Goal: Transaction & Acquisition: Purchase product/service

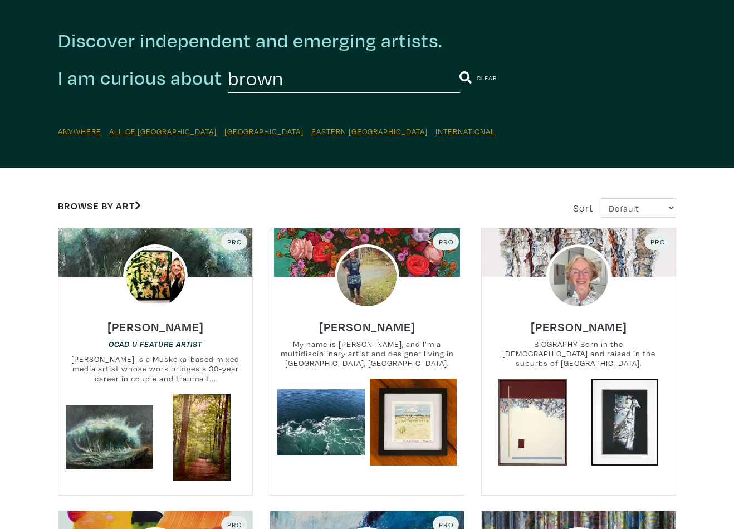
scroll to position [40, 0]
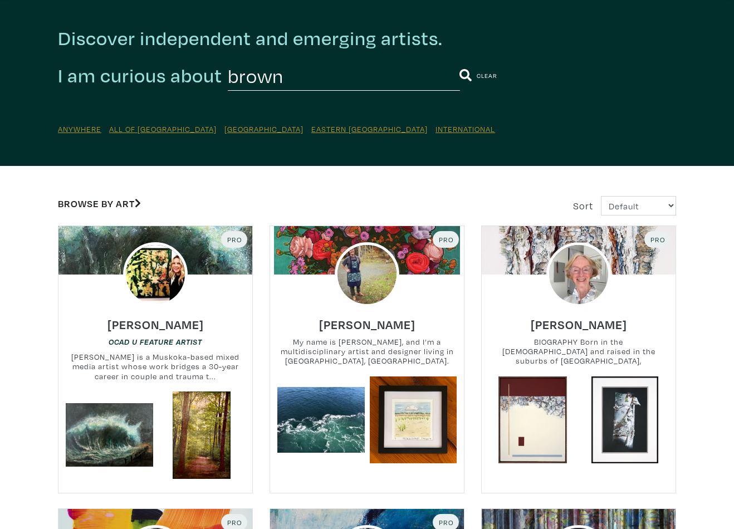
click at [124, 204] on link "Browse by Art" at bounding box center [99, 203] width 83 height 13
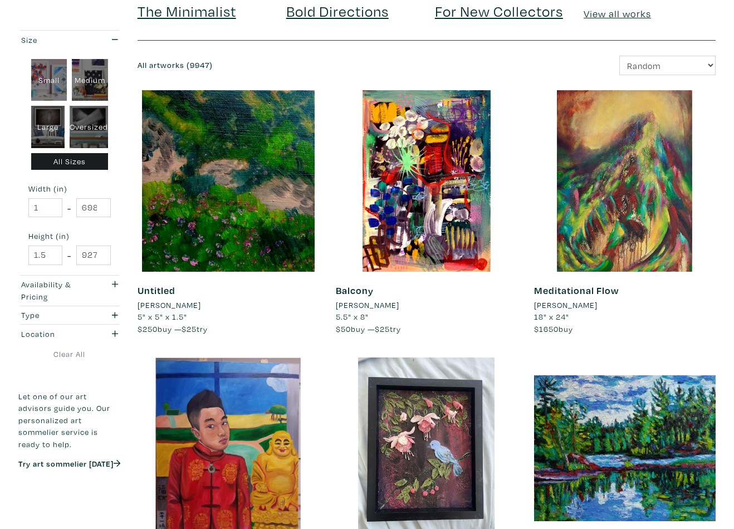
scroll to position [110, 0]
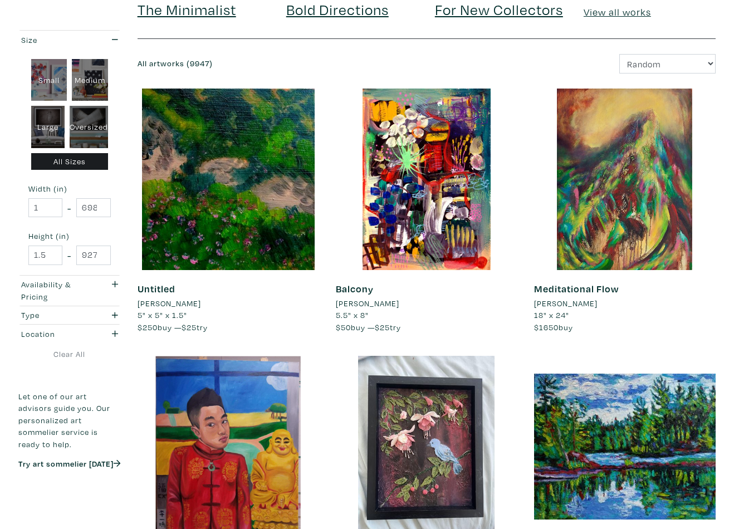
click at [53, 128] on div "Large" at bounding box center [48, 127] width 34 height 42
type input "28"
type input "48"
type input "28"
type input "48"
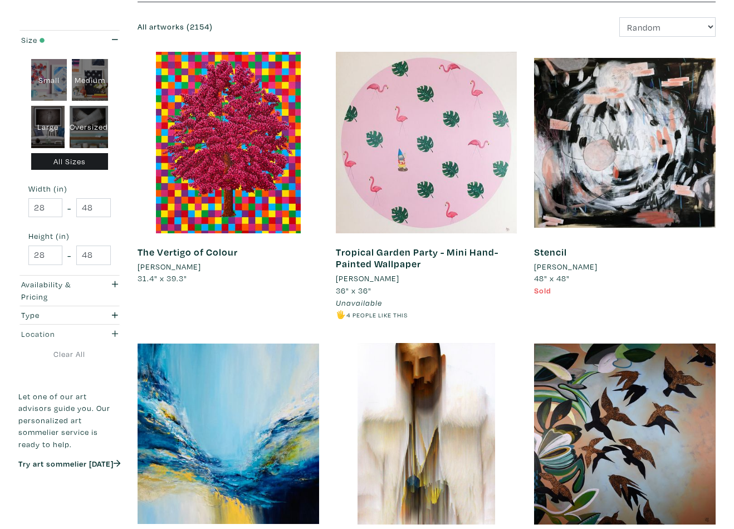
scroll to position [184, 0]
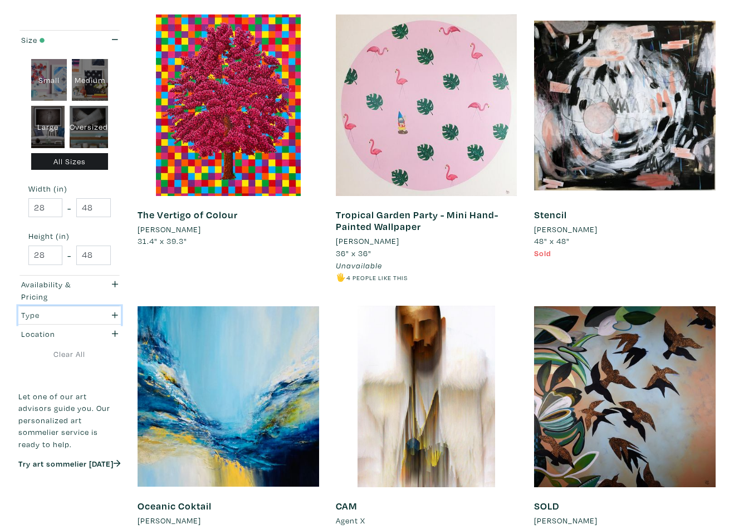
click at [89, 316] on div "Type" at bounding box center [55, 315] width 69 height 12
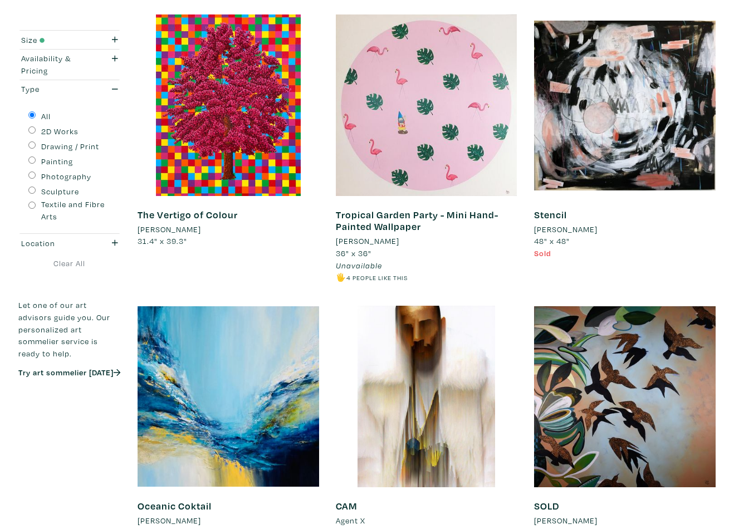
click at [32, 160] on input "Painting" at bounding box center [31, 159] width 7 height 7
radio input "true"
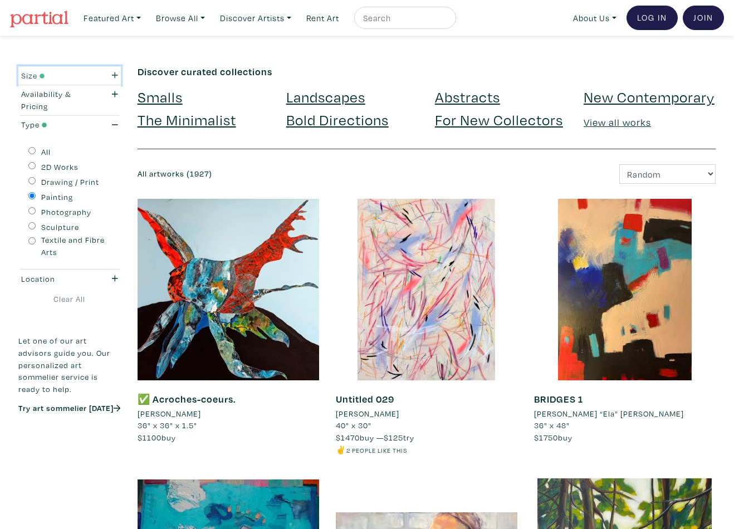
click at [95, 82] on button "Size" at bounding box center [69, 75] width 102 height 18
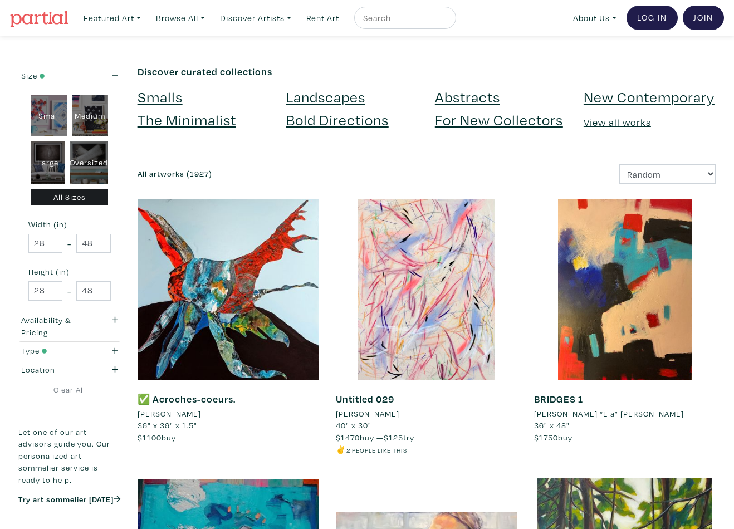
click at [85, 157] on div "Oversized" at bounding box center [89, 162] width 38 height 42
type input "48"
type input "210"
type input "48"
type input "250"
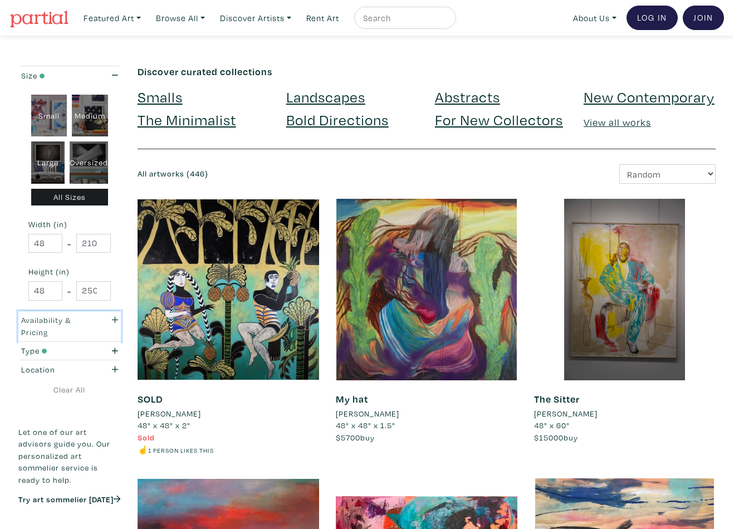
click at [79, 326] on div "Availability & Pricing" at bounding box center [55, 326] width 69 height 24
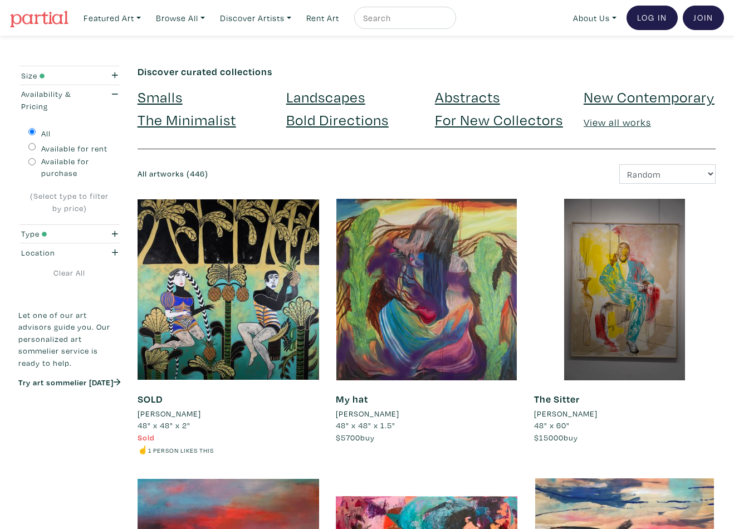
click at [31, 161] on input "Available for purchase" at bounding box center [31, 161] width 7 height 7
radio input "true"
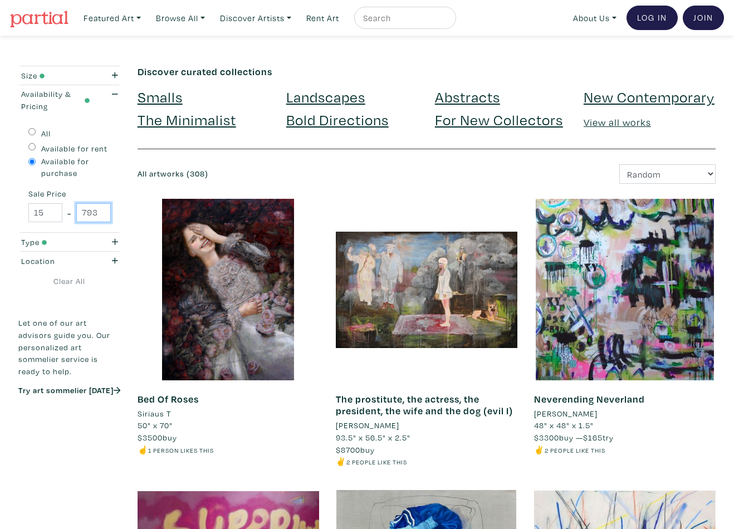
click at [88, 213] on input "79300" at bounding box center [93, 212] width 34 height 19
click at [88, 212] on input "79300" at bounding box center [93, 212] width 34 height 19
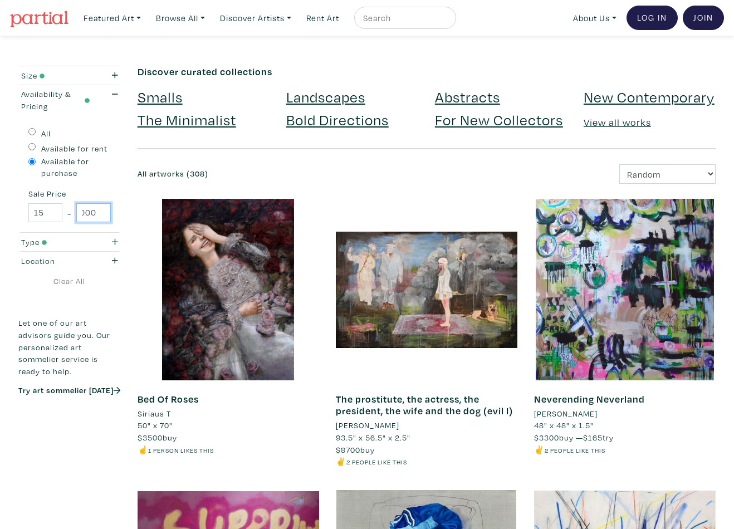
type input "6000"
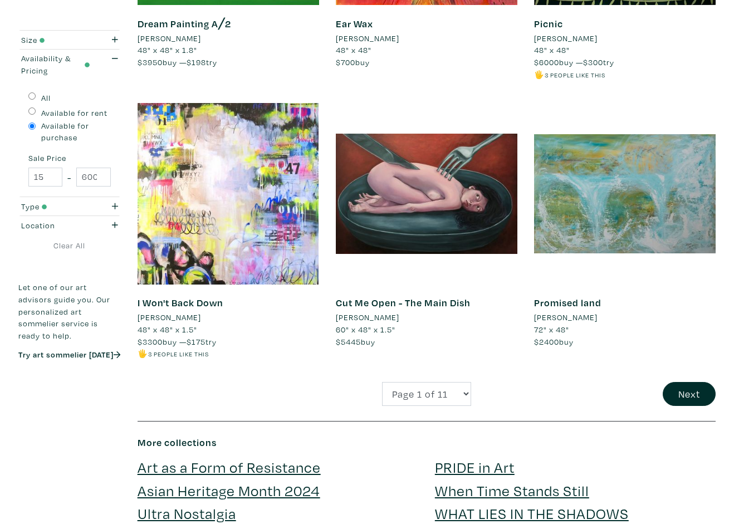
scroll to position [2113, 0]
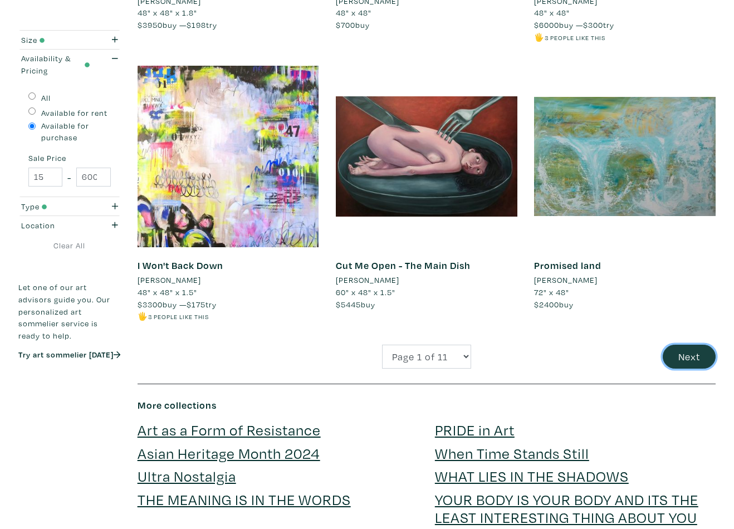
click at [682, 345] on button "Next" at bounding box center [689, 357] width 53 height 24
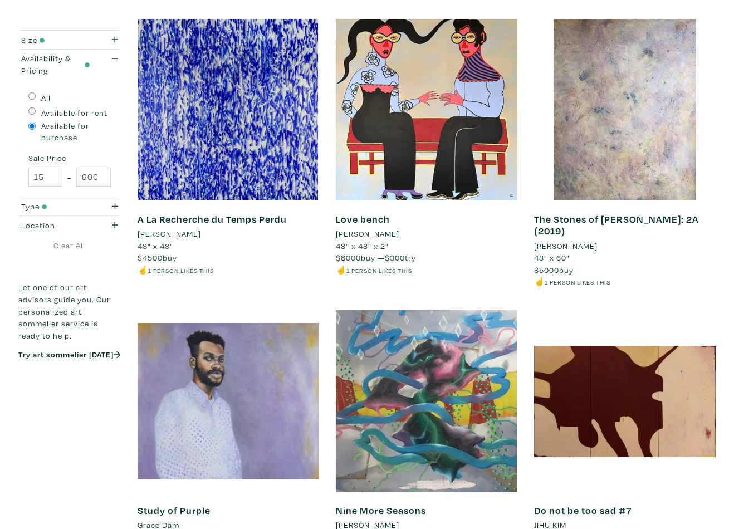
scroll to position [1846, 0]
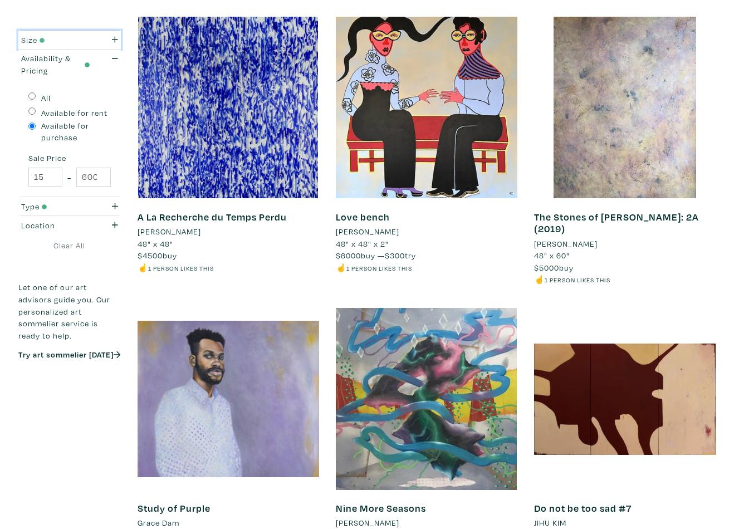
click at [96, 45] on div "Size" at bounding box center [55, 40] width 85 height 12
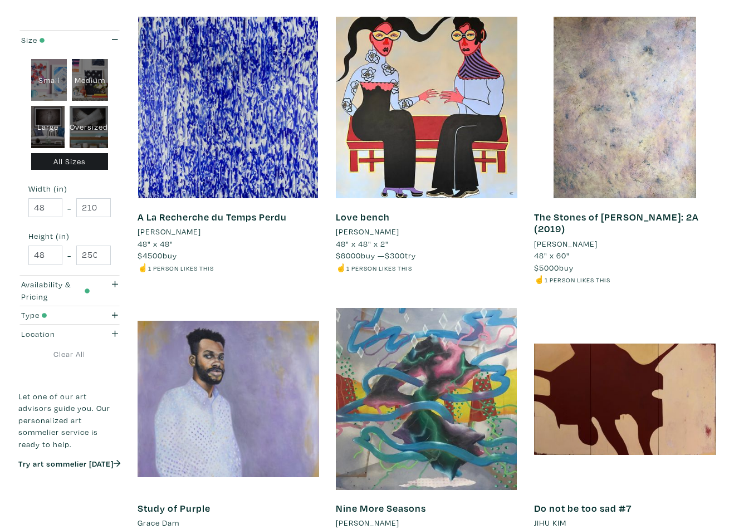
click at [46, 119] on div "Large" at bounding box center [48, 127] width 34 height 42
type input "28"
type input "48"
type input "28"
type input "48"
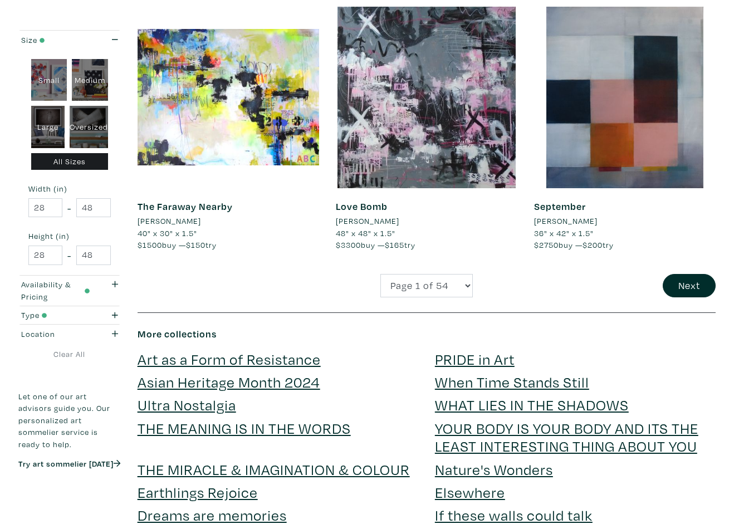
scroll to position [2200, 0]
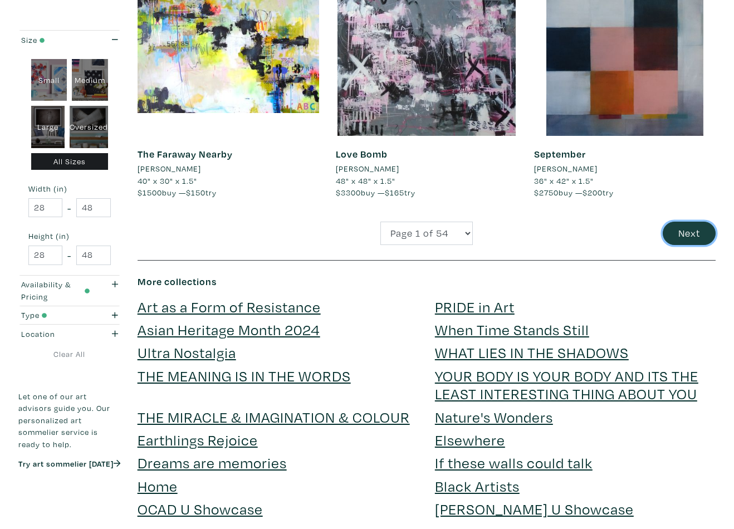
click at [674, 229] on button "Next" at bounding box center [689, 234] width 53 height 24
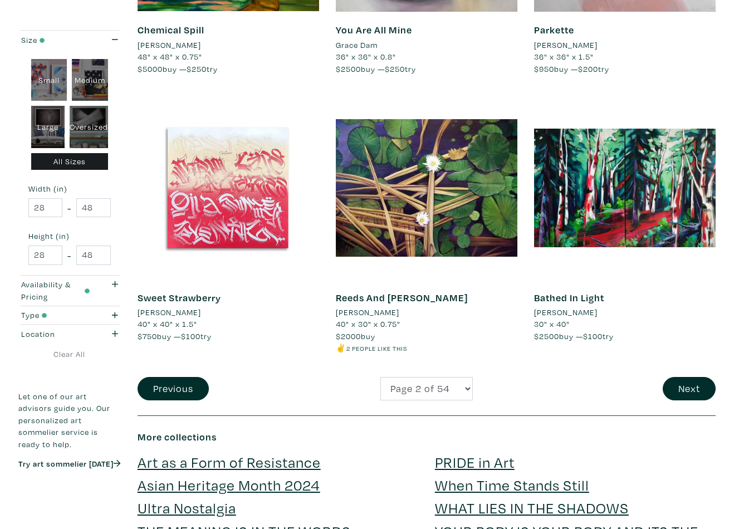
scroll to position [2078, 0]
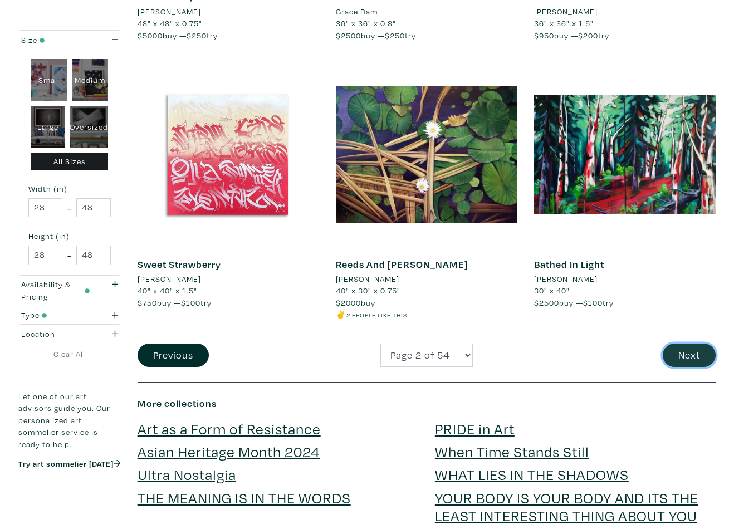
click at [696, 355] on button "Next" at bounding box center [689, 356] width 53 height 24
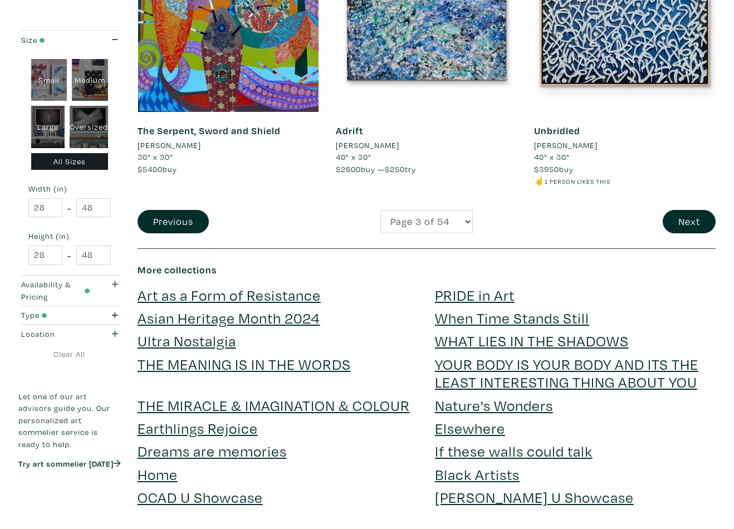
scroll to position [2247, 0]
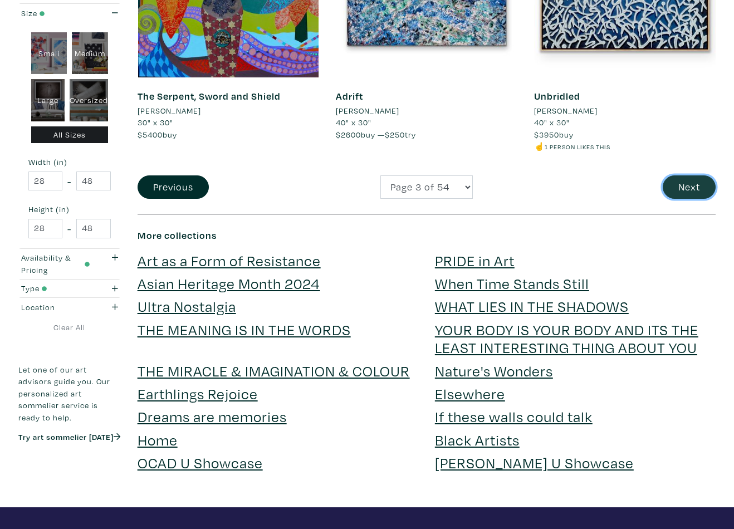
click at [684, 185] on button "Next" at bounding box center [689, 187] width 53 height 24
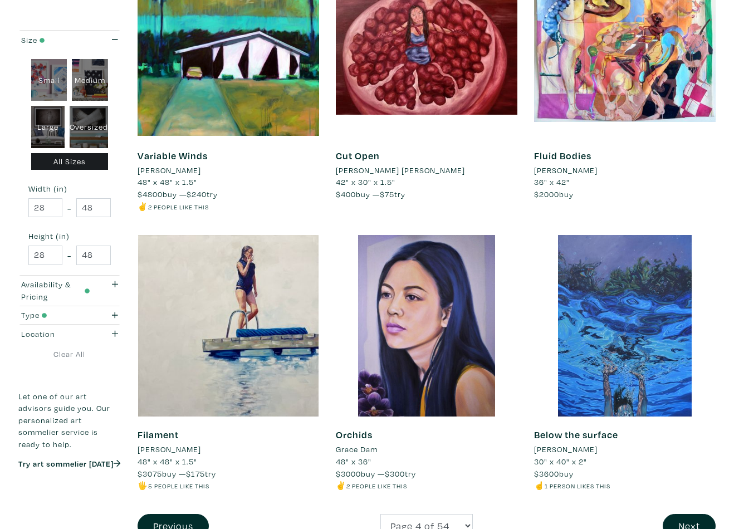
scroll to position [2016, 0]
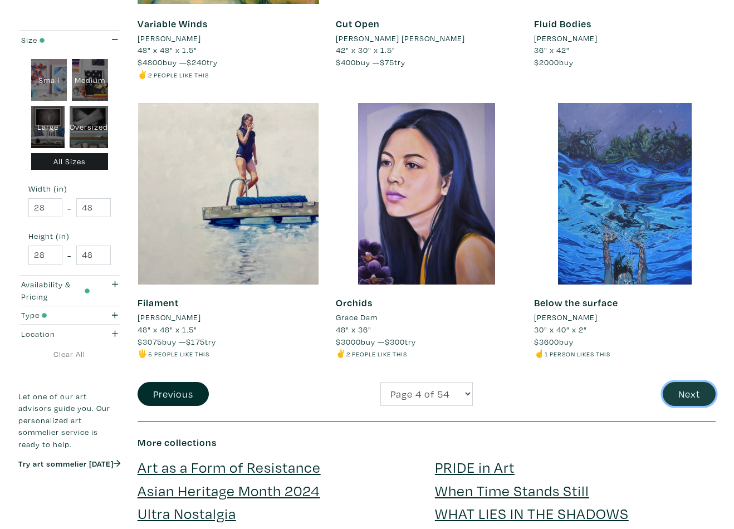
click at [669, 388] on button "Next" at bounding box center [689, 394] width 53 height 24
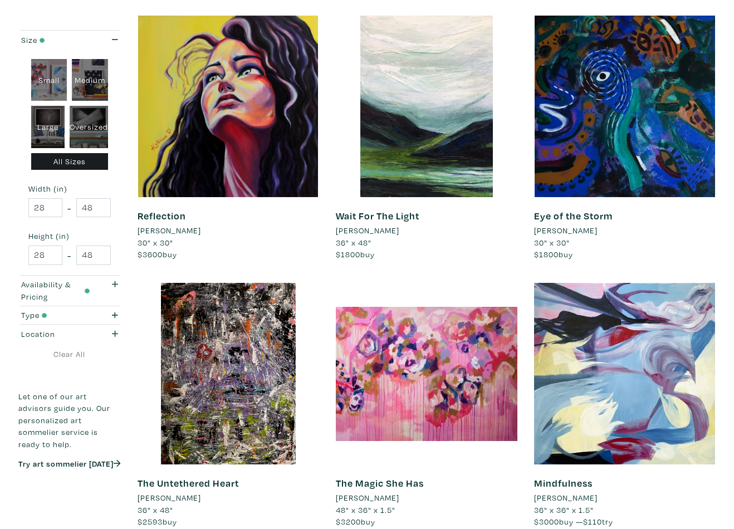
scroll to position [742, 0]
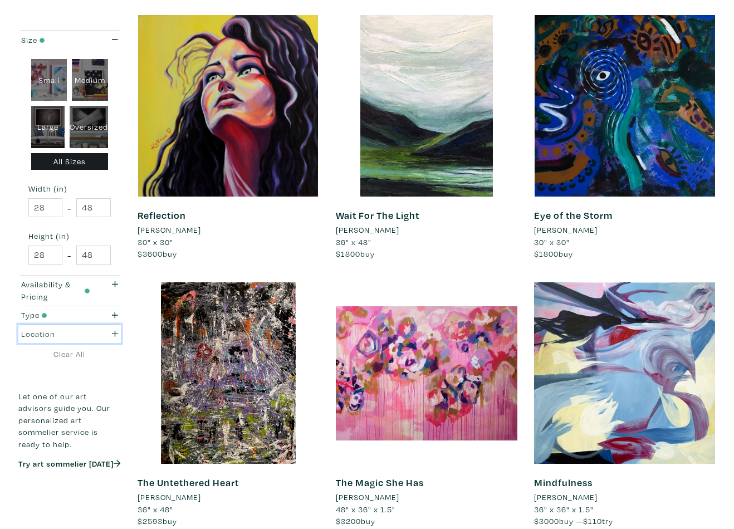
click at [99, 331] on div "button" at bounding box center [112, 334] width 28 height 12
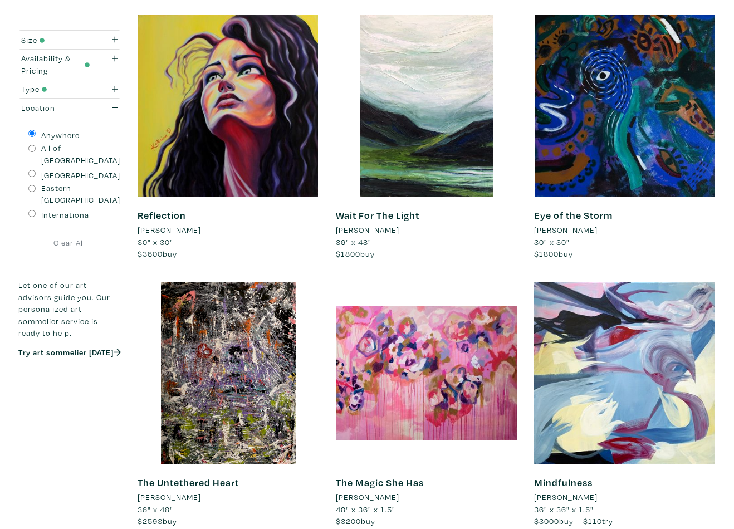
click at [32, 149] on input "All of [GEOGRAPHIC_DATA]" at bounding box center [31, 148] width 7 height 7
radio input "true"
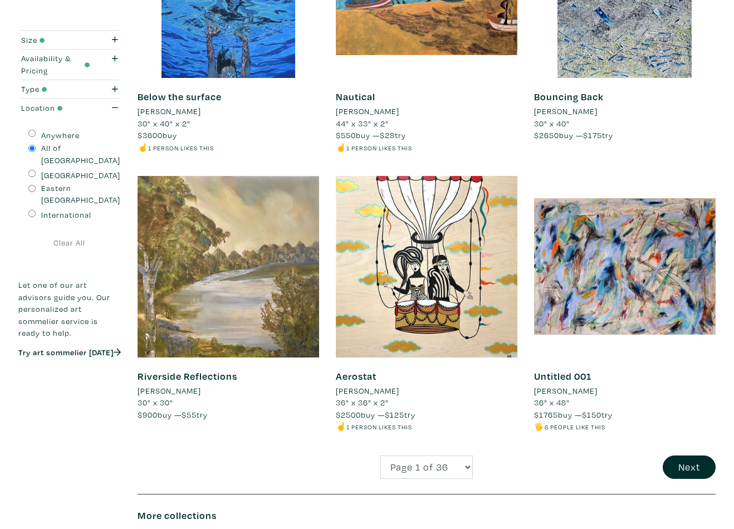
scroll to position [2009, 0]
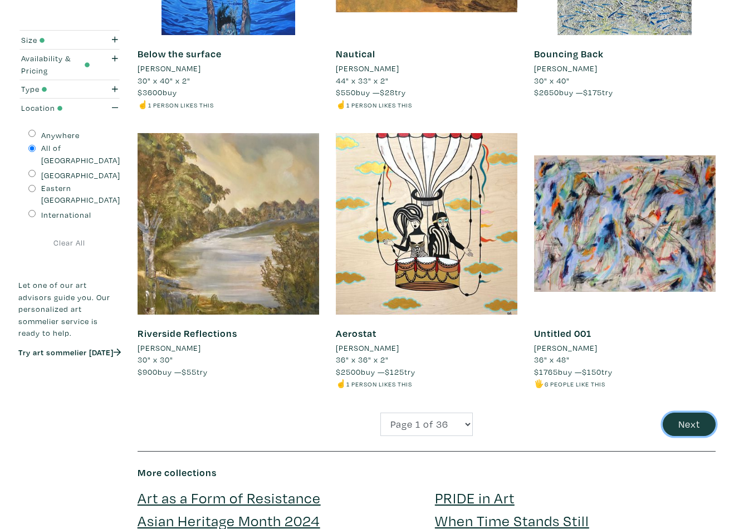
click at [688, 427] on button "Next" at bounding box center [689, 425] width 53 height 24
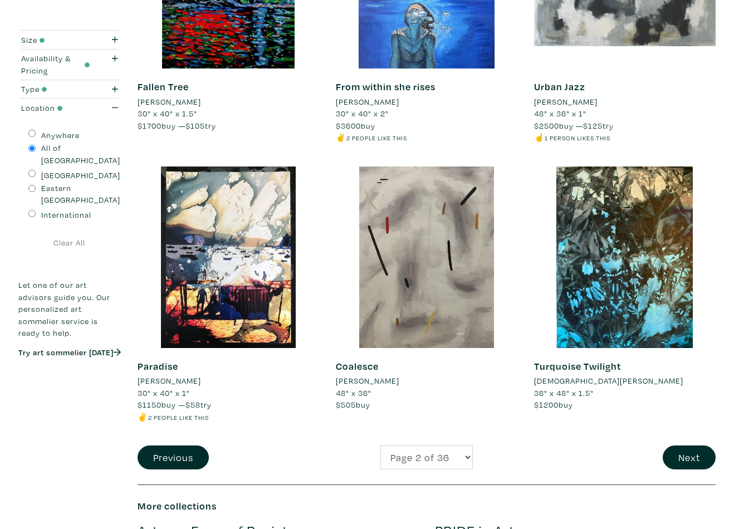
scroll to position [2050, 0]
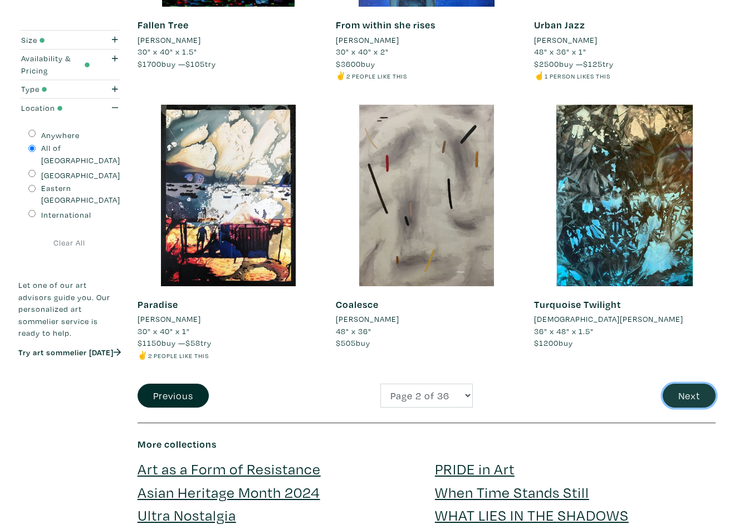
click at [691, 390] on button "Next" at bounding box center [689, 396] width 53 height 24
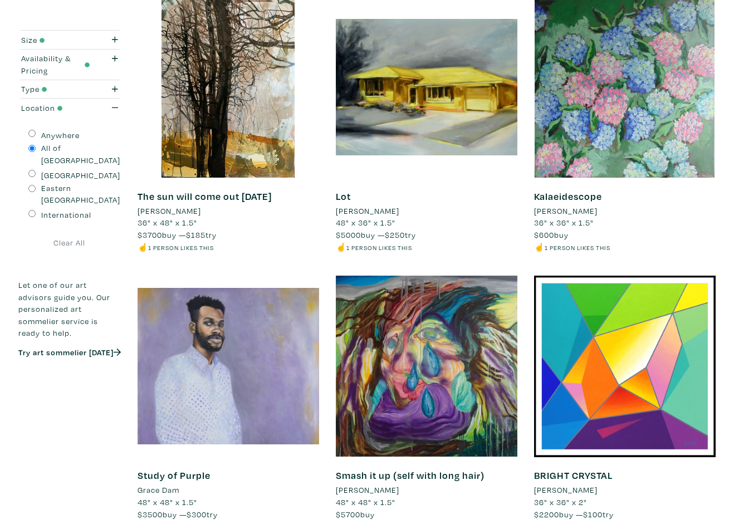
scroll to position [408, 0]
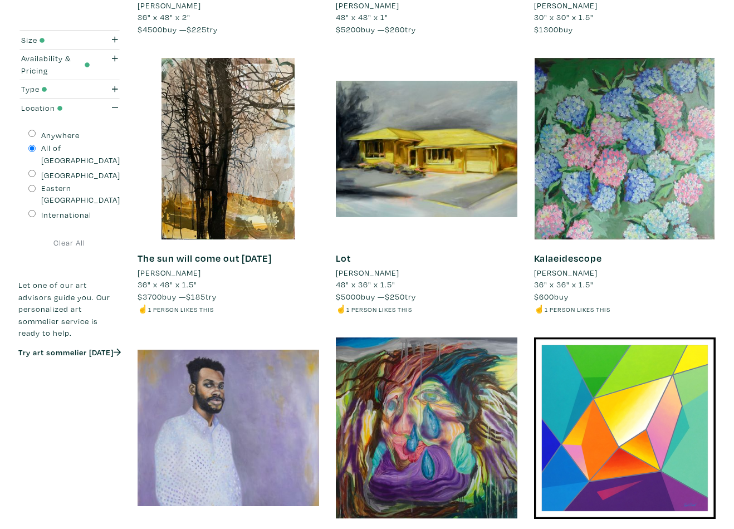
click at [364, 272] on li "Ian McLean" at bounding box center [367, 273] width 63 height 12
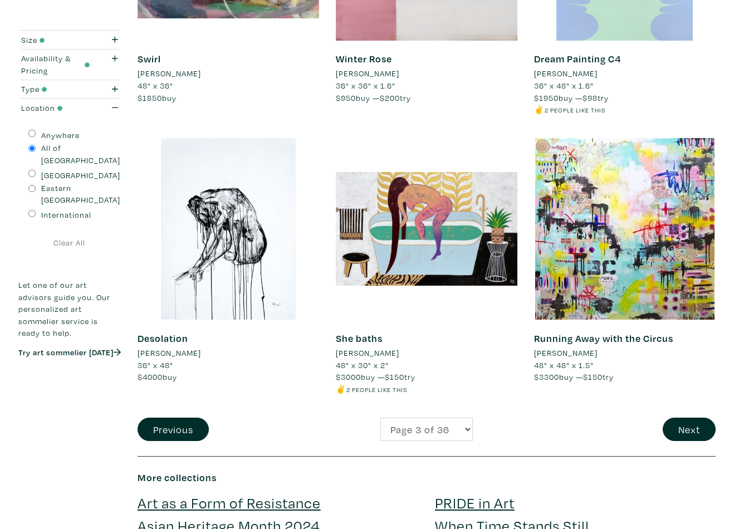
scroll to position [2017, 0]
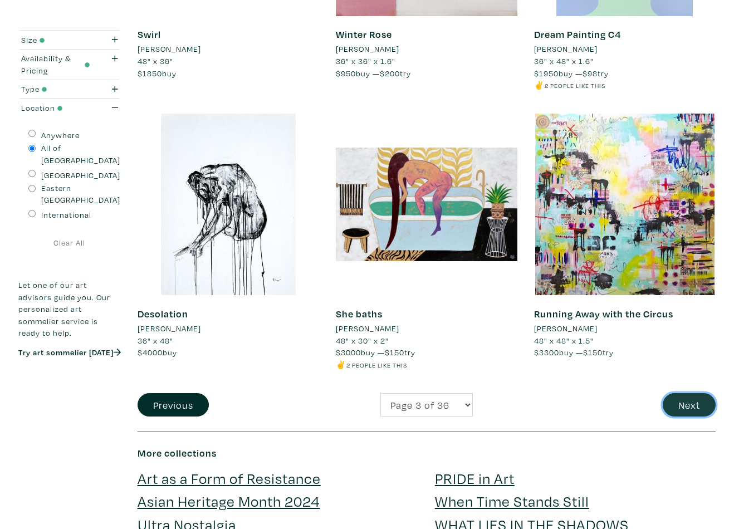
click at [685, 405] on button "Next" at bounding box center [689, 405] width 53 height 24
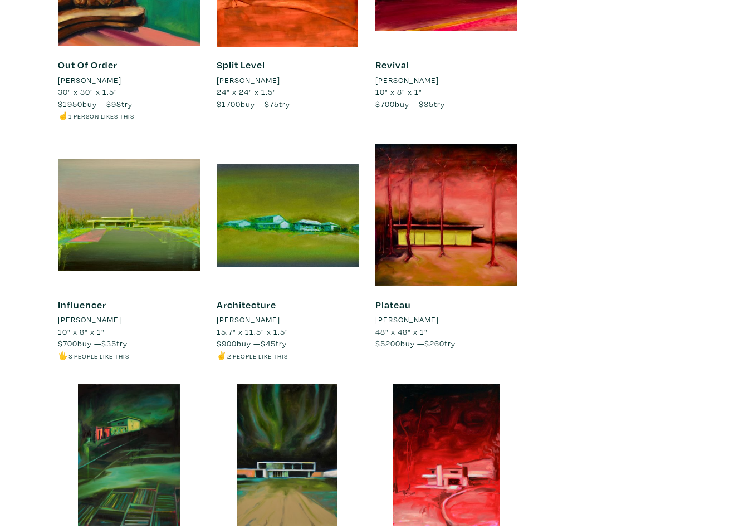
scroll to position [4146, 0]
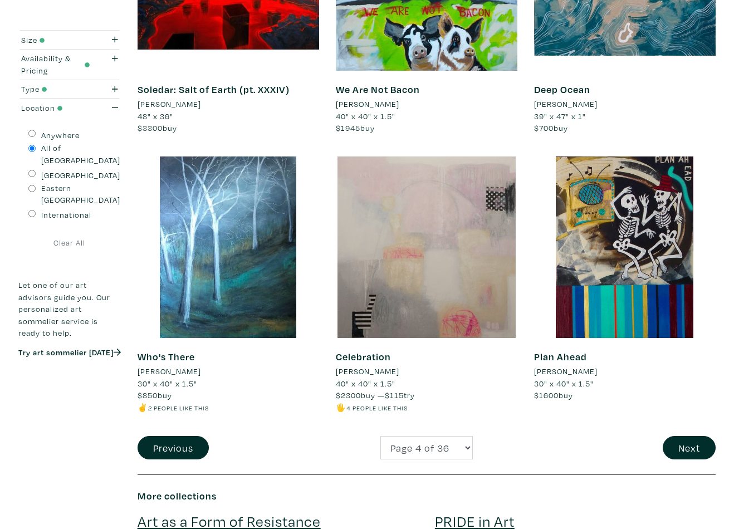
scroll to position [1983, 0]
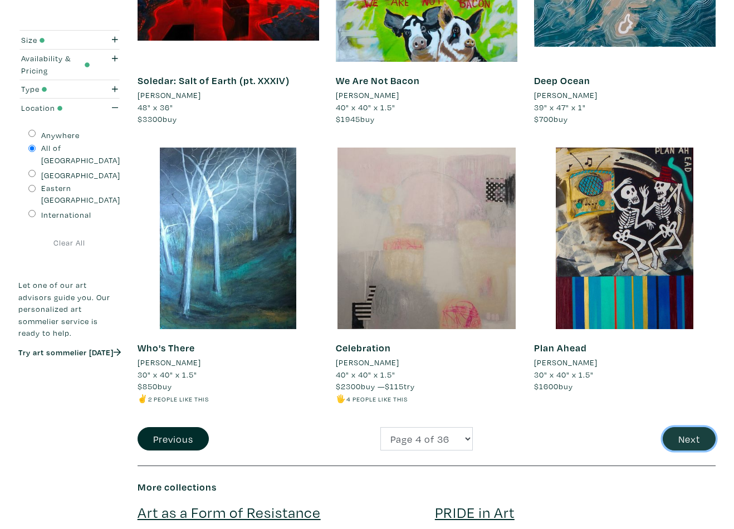
click at [682, 427] on button "Next" at bounding box center [689, 439] width 53 height 24
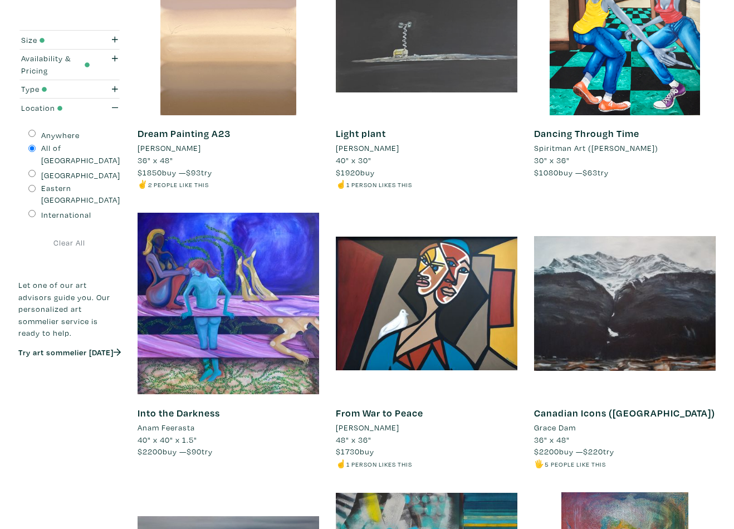
scroll to position [1719, 0]
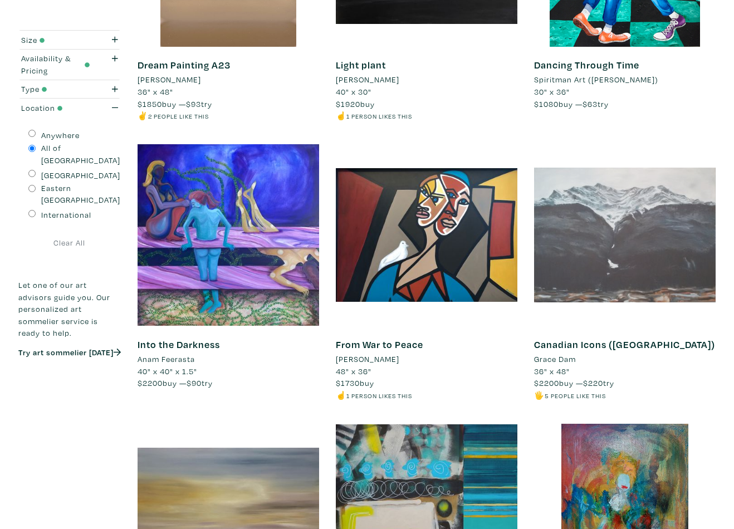
click at [587, 220] on div at bounding box center [625, 235] width 182 height 182
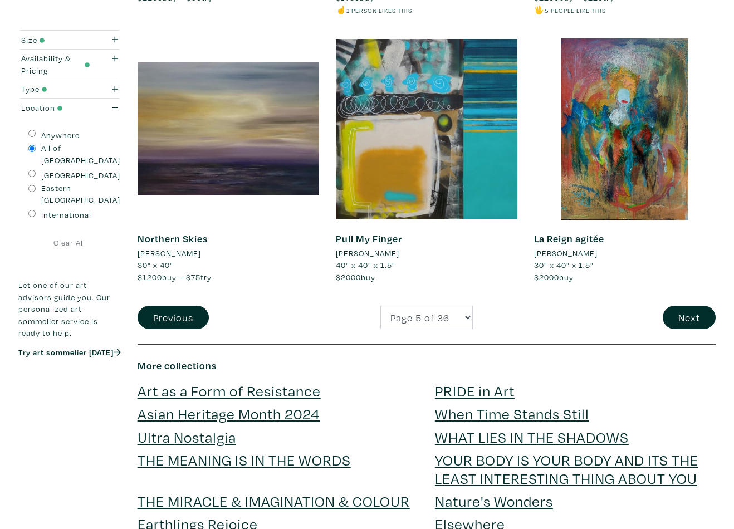
scroll to position [2219, 0]
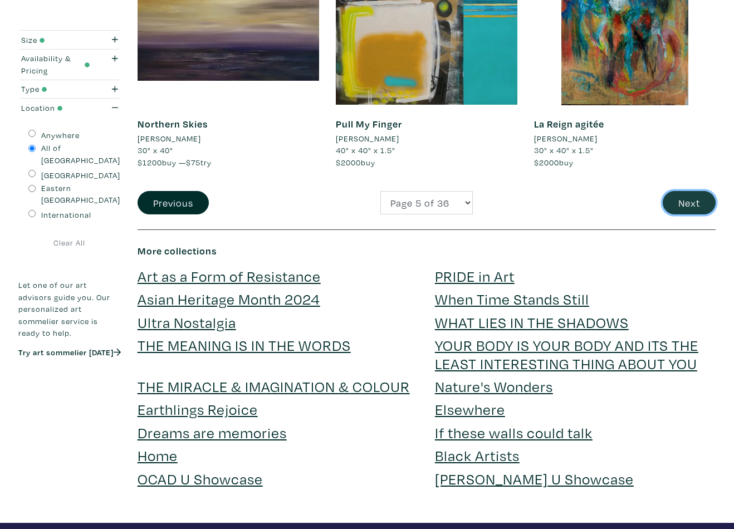
click at [682, 198] on button "Next" at bounding box center [689, 203] width 53 height 24
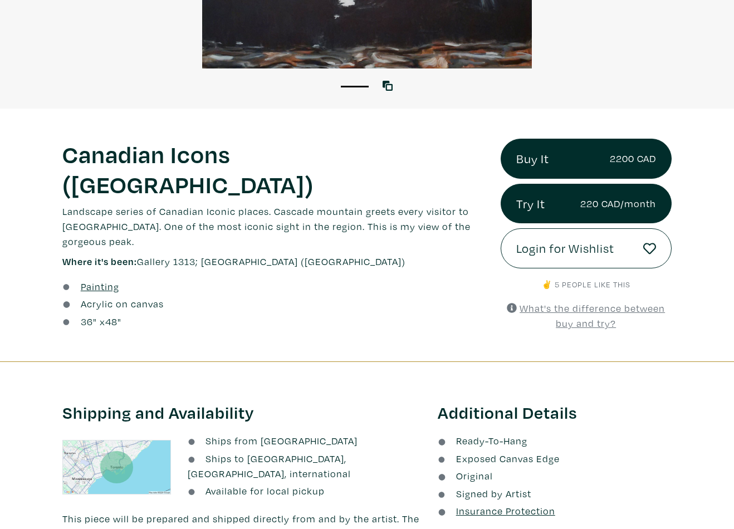
scroll to position [250, 0]
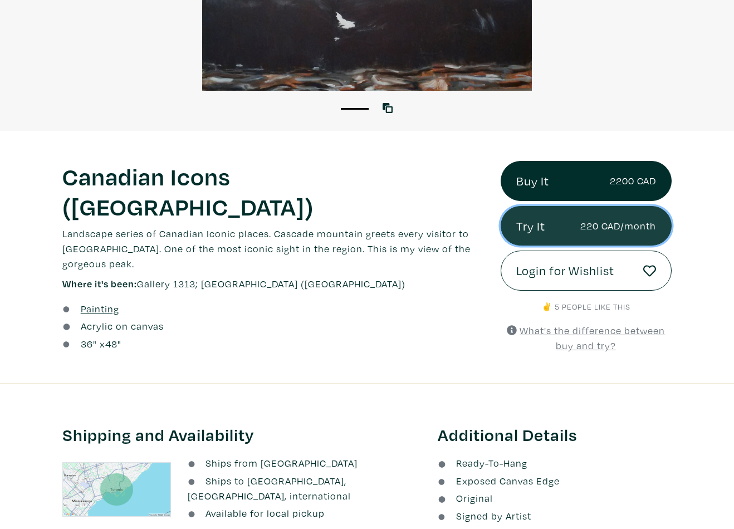
click at [537, 223] on link "Try It 220 CAD/month" at bounding box center [586, 226] width 171 height 40
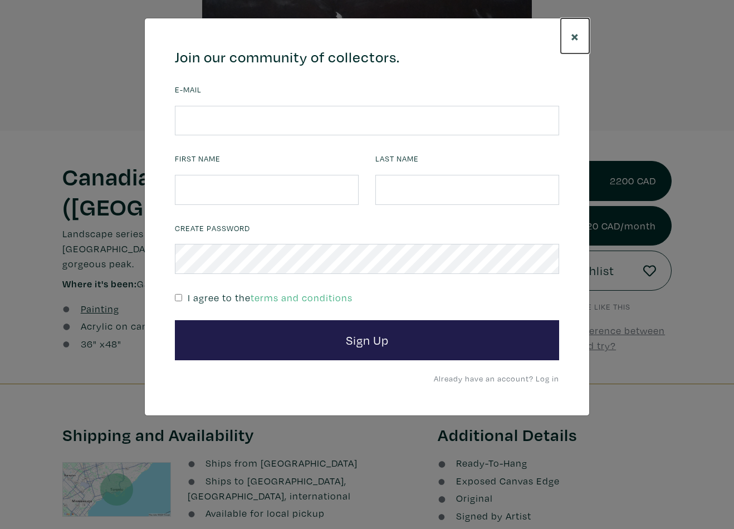
click at [576, 36] on span "×" at bounding box center [575, 35] width 8 height 19
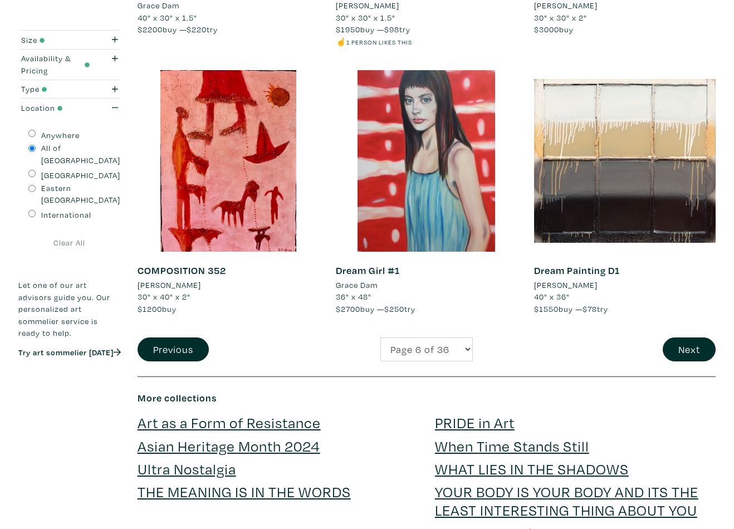
scroll to position [2153, 0]
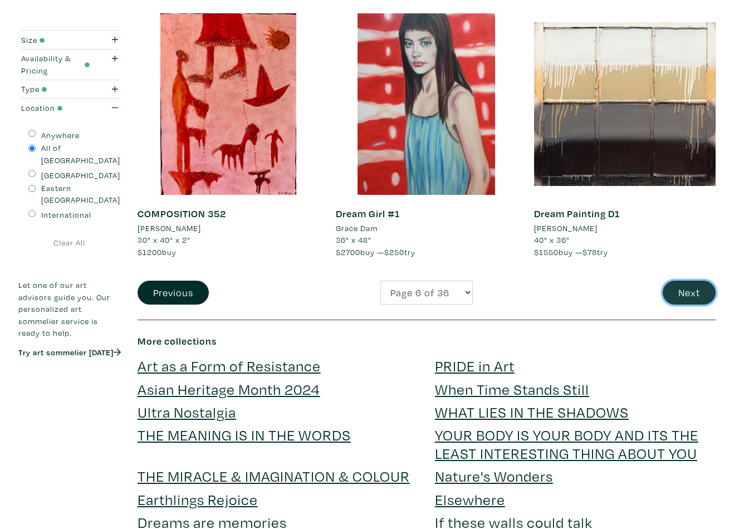
click at [673, 281] on button "Next" at bounding box center [689, 293] width 53 height 24
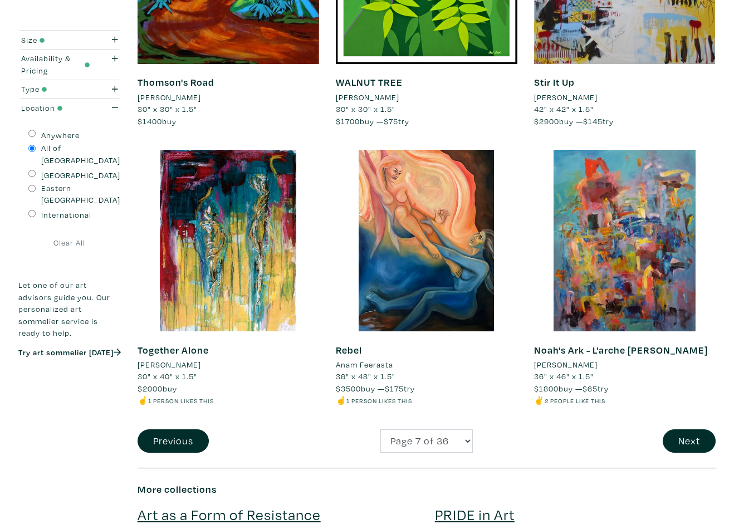
scroll to position [2002, 0]
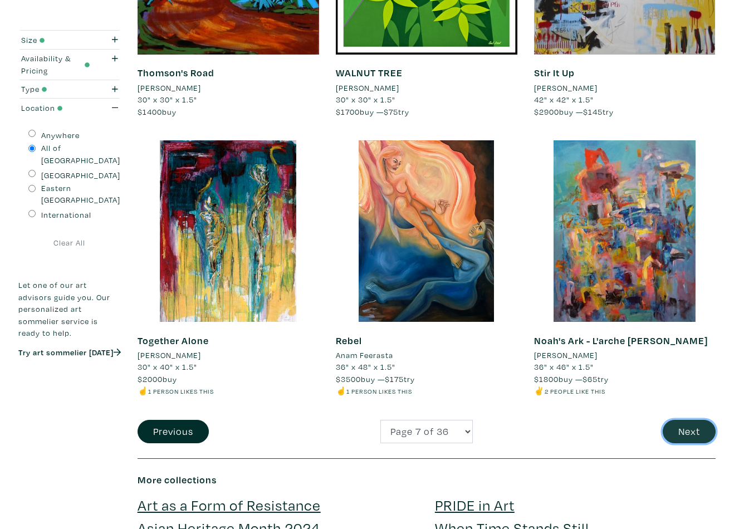
click at [684, 433] on button "Next" at bounding box center [689, 432] width 53 height 24
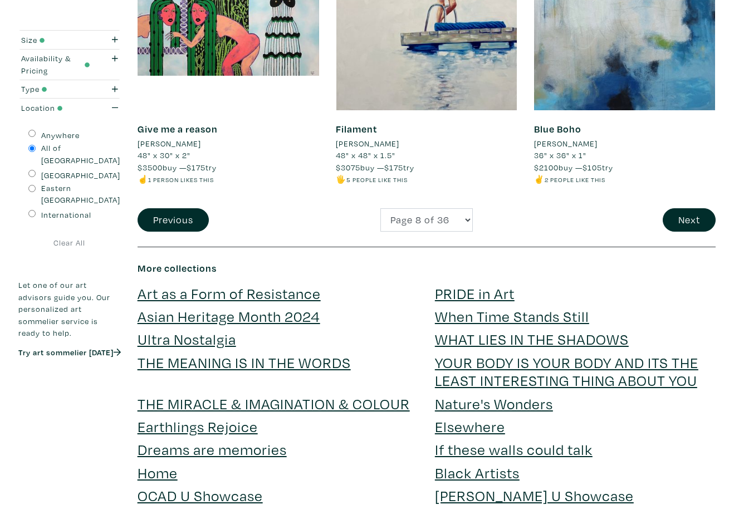
scroll to position [2231, 0]
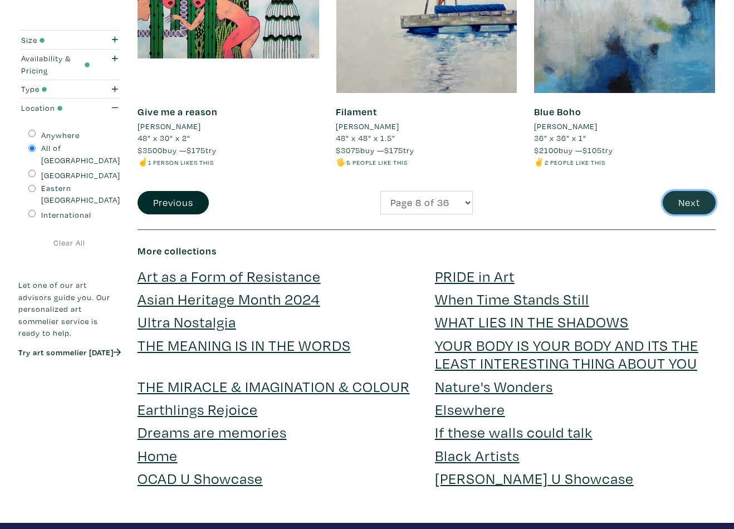
click at [673, 197] on button "Next" at bounding box center [689, 203] width 53 height 24
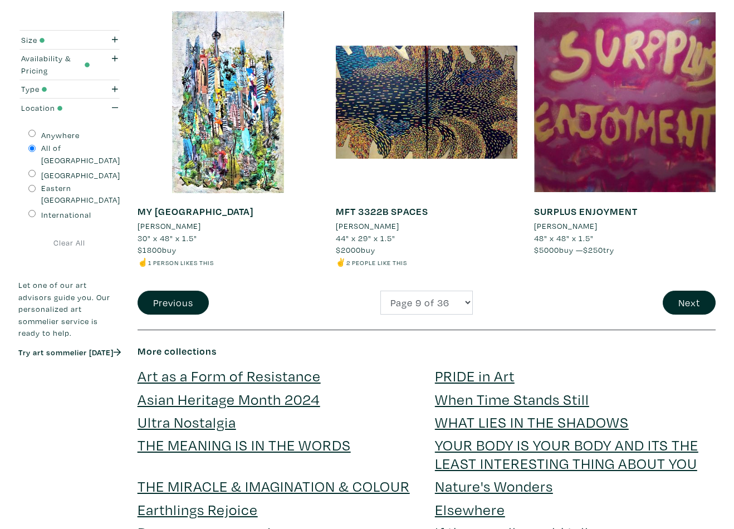
scroll to position [2145, 0]
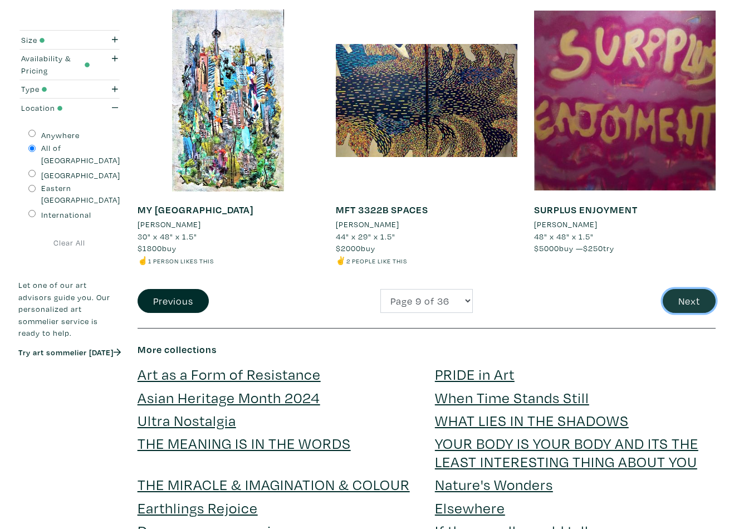
click at [669, 299] on button "Next" at bounding box center [689, 301] width 53 height 24
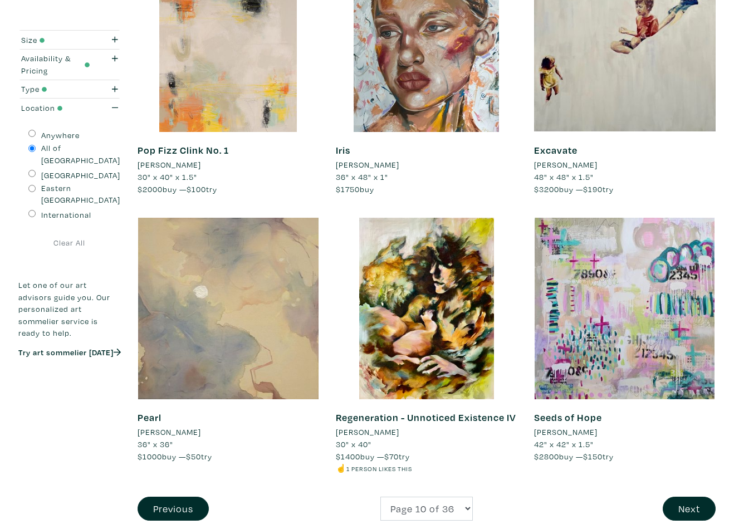
scroll to position [1939, 0]
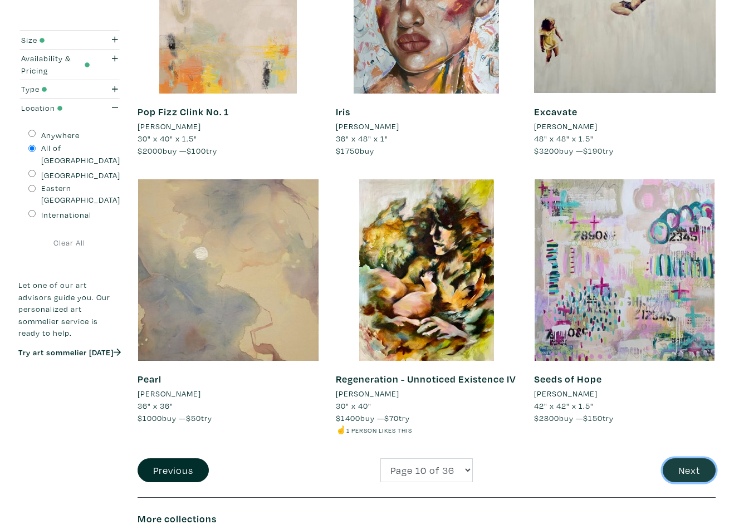
click at [686, 478] on button "Next" at bounding box center [689, 470] width 53 height 24
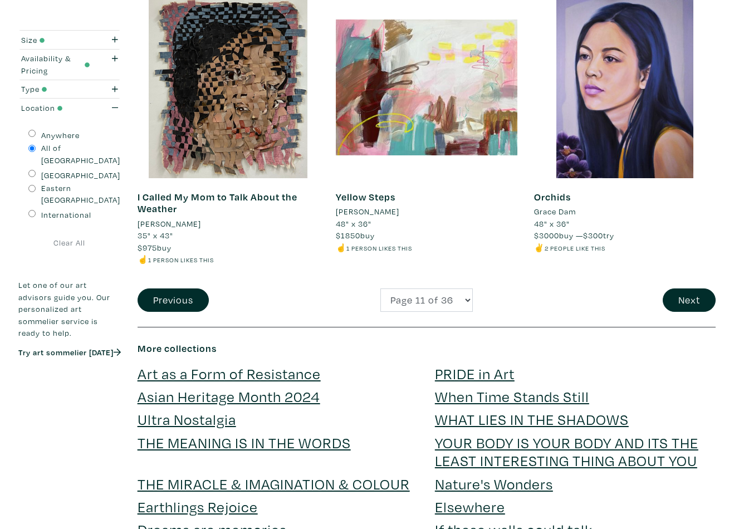
scroll to position [2139, 0]
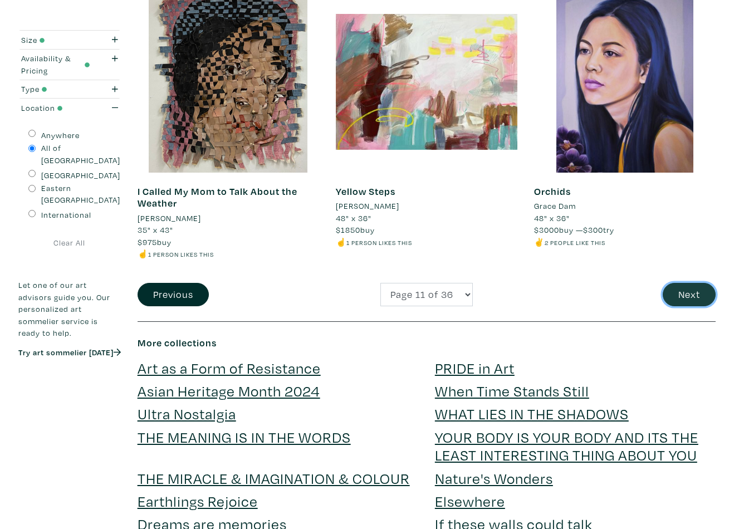
click at [690, 295] on button "Next" at bounding box center [689, 295] width 53 height 24
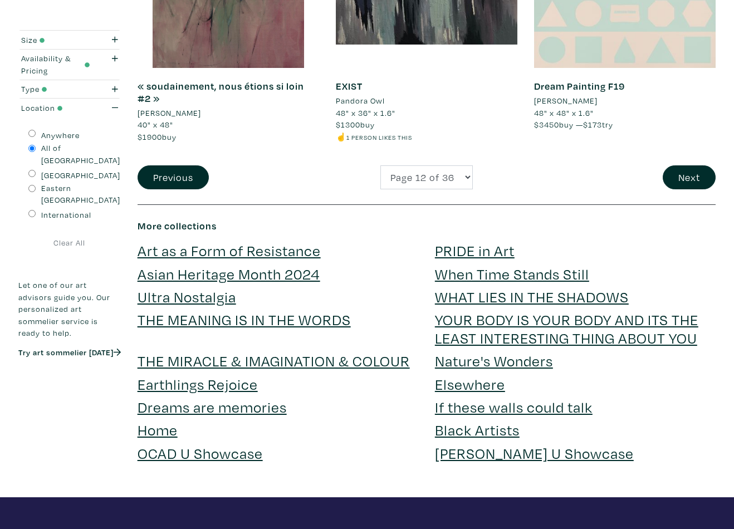
scroll to position [2305, 0]
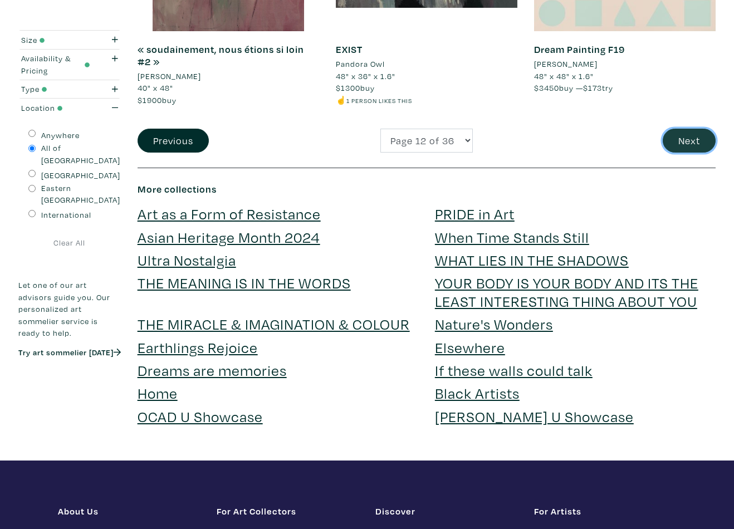
click at [676, 146] on button "Next" at bounding box center [689, 141] width 53 height 24
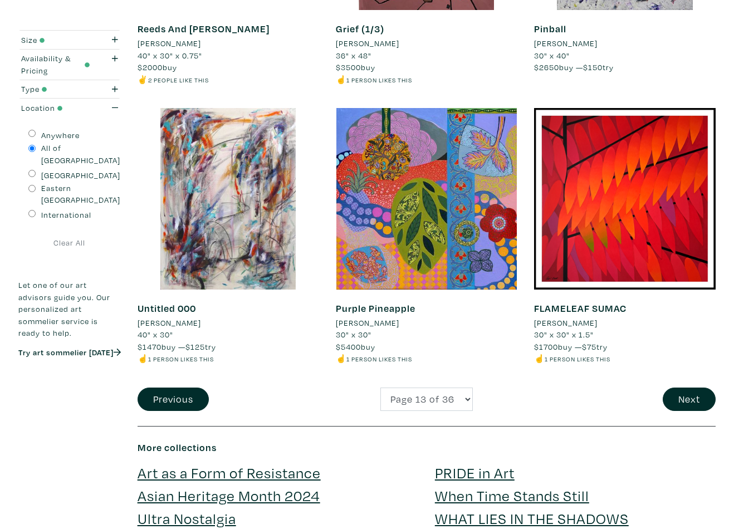
scroll to position [2053, 0]
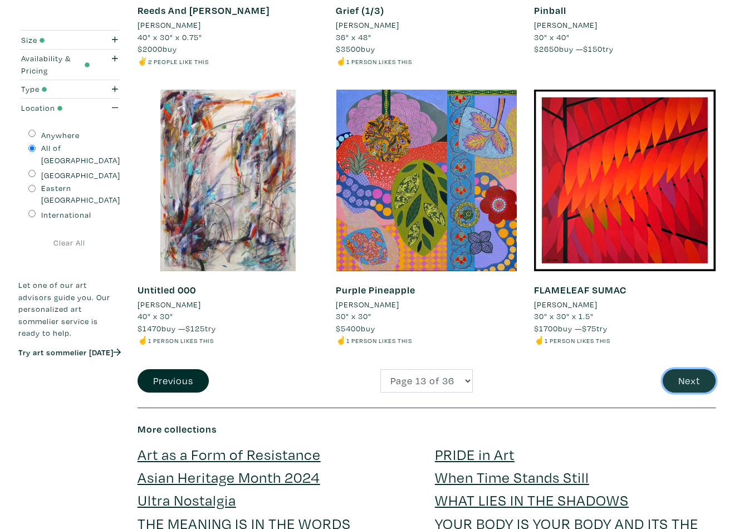
click at [681, 384] on button "Next" at bounding box center [689, 381] width 53 height 24
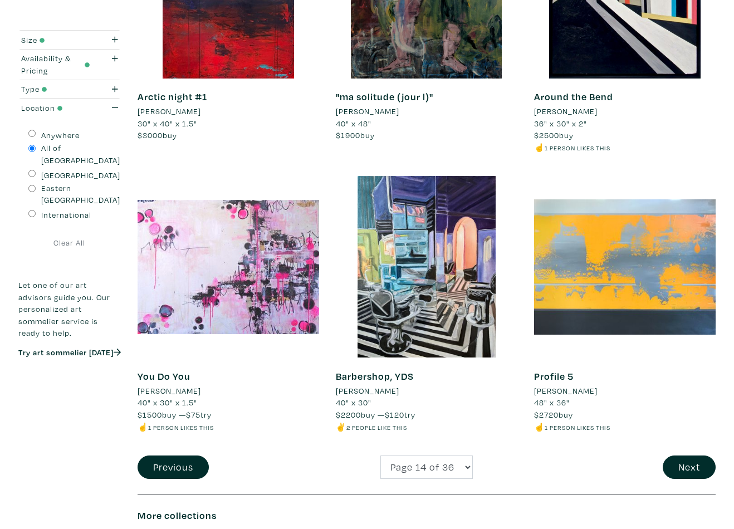
scroll to position [2032, 0]
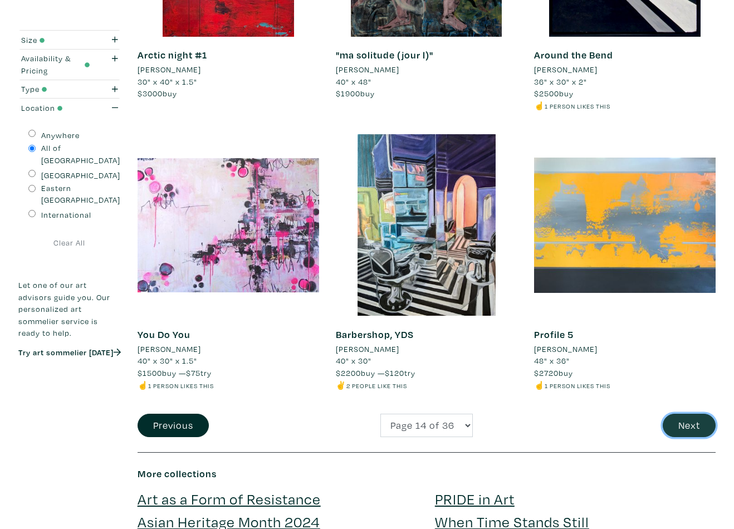
click at [678, 415] on button "Next" at bounding box center [689, 426] width 53 height 24
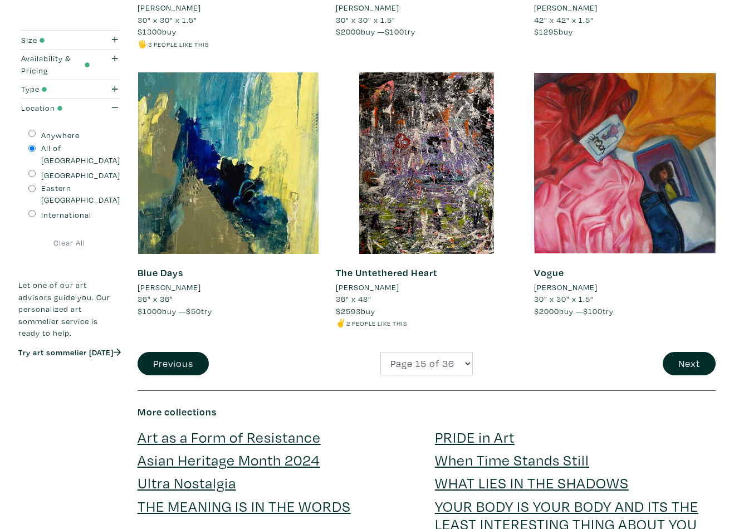
scroll to position [2098, 0]
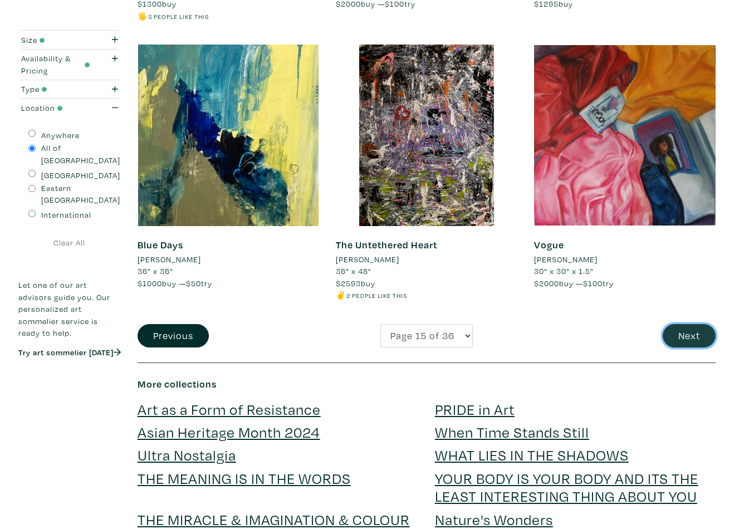
click at [677, 333] on button "Next" at bounding box center [689, 336] width 53 height 24
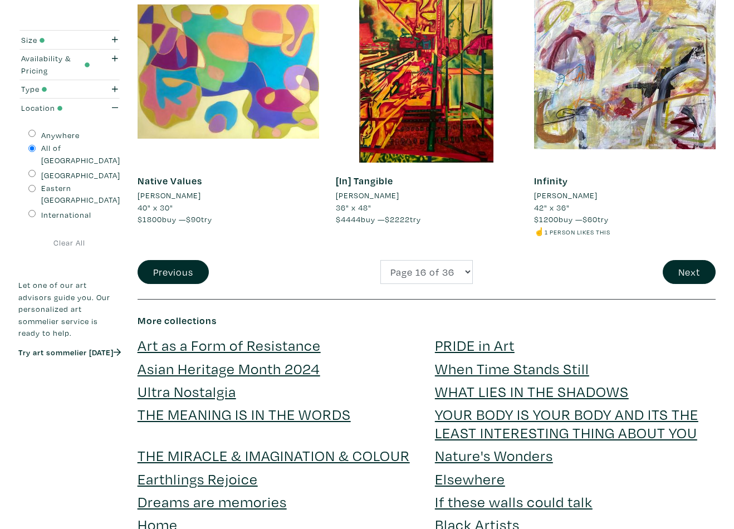
scroll to position [2174, 0]
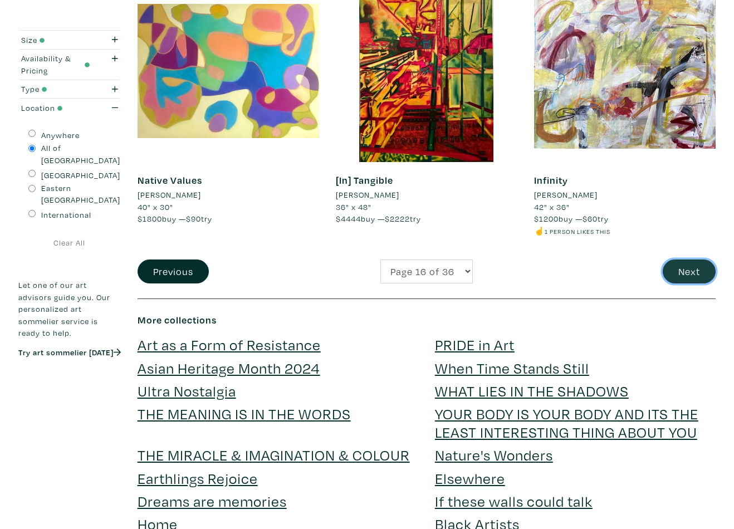
click at [684, 275] on button "Next" at bounding box center [689, 272] width 53 height 24
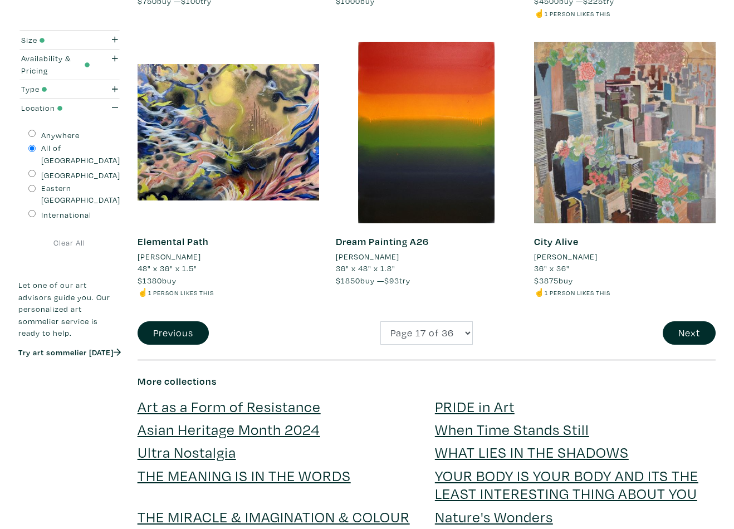
scroll to position [2129, 0]
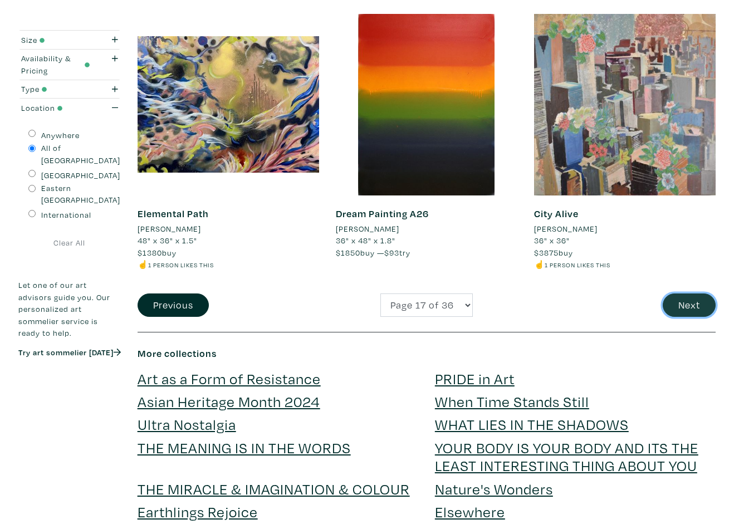
click at [676, 307] on button "Next" at bounding box center [689, 306] width 53 height 24
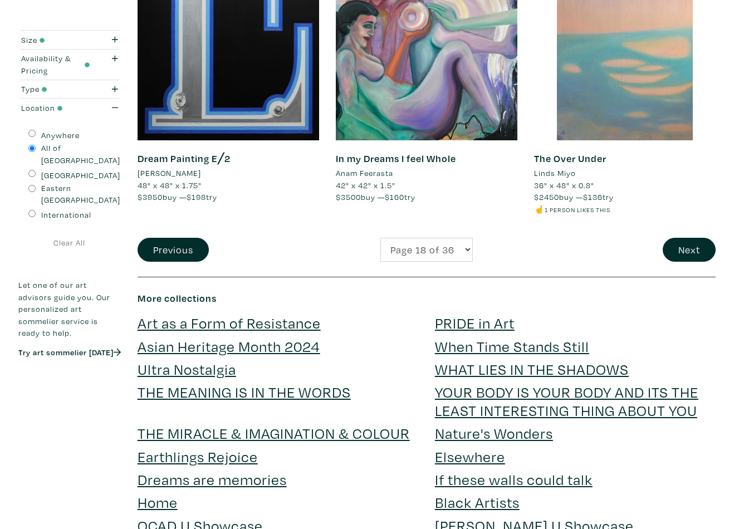
scroll to position [2238, 0]
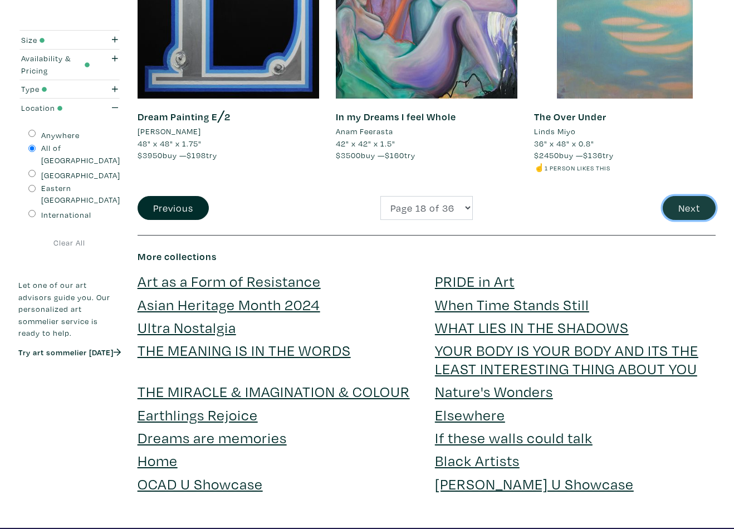
click at [682, 209] on button "Next" at bounding box center [689, 208] width 53 height 24
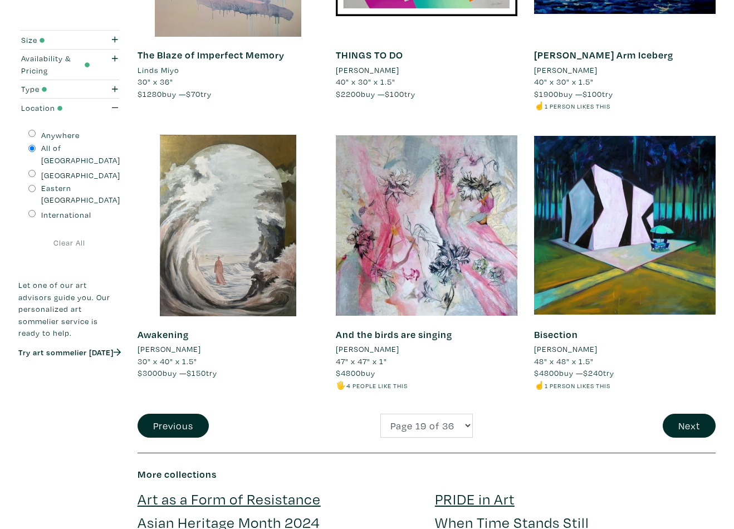
scroll to position [2017, 0]
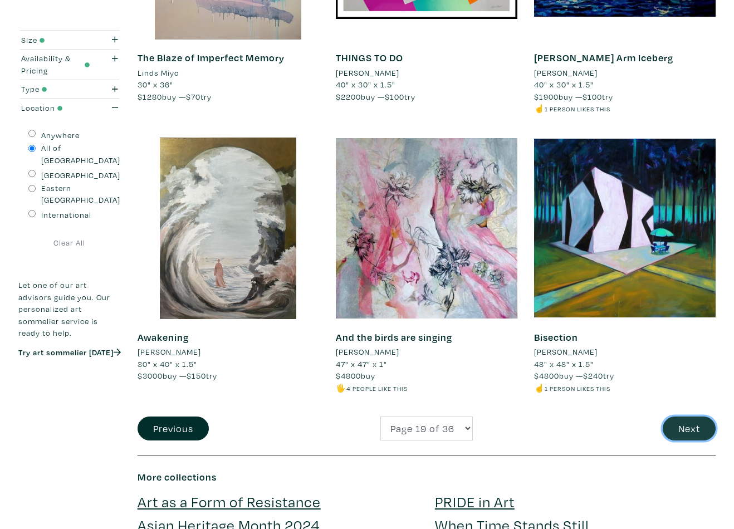
click at [688, 428] on button "Next" at bounding box center [689, 429] width 53 height 24
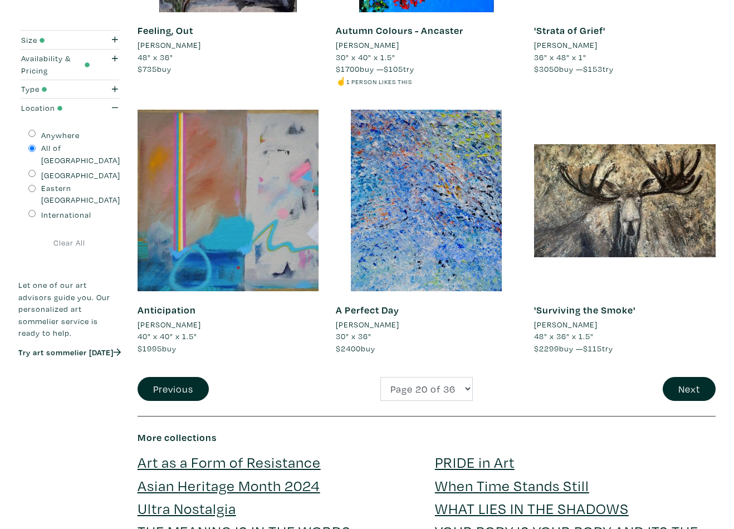
scroll to position [2140, 0]
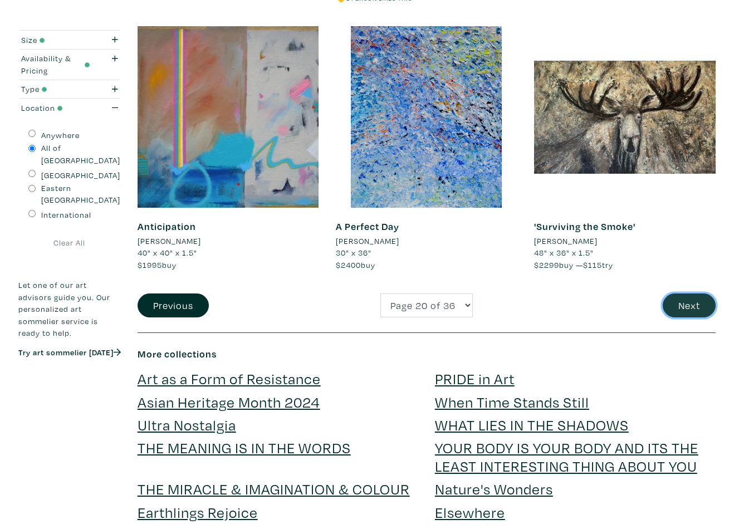
click at [684, 312] on button "Next" at bounding box center [689, 306] width 53 height 24
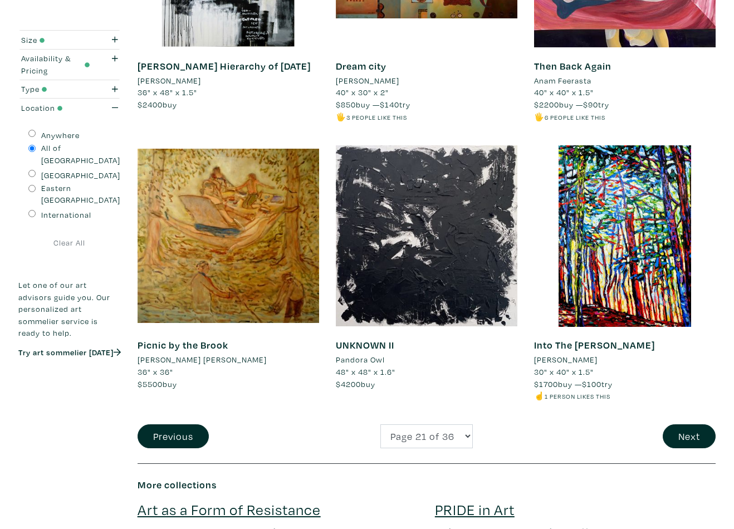
scroll to position [2050, 0]
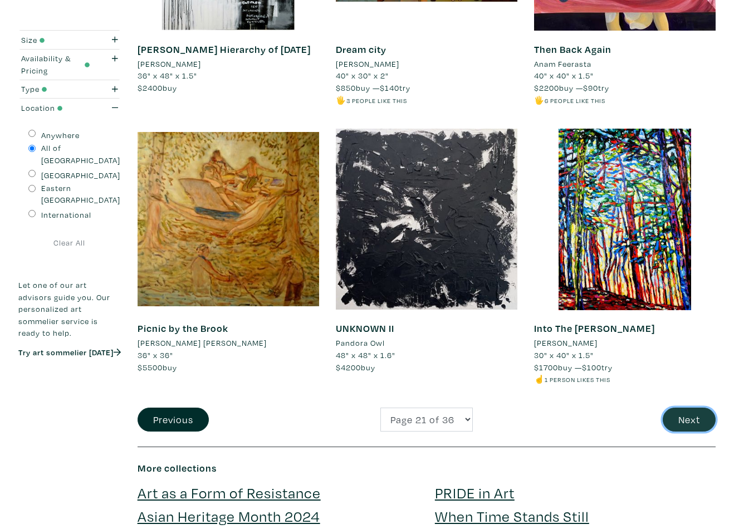
click at [676, 408] on button "Next" at bounding box center [689, 420] width 53 height 24
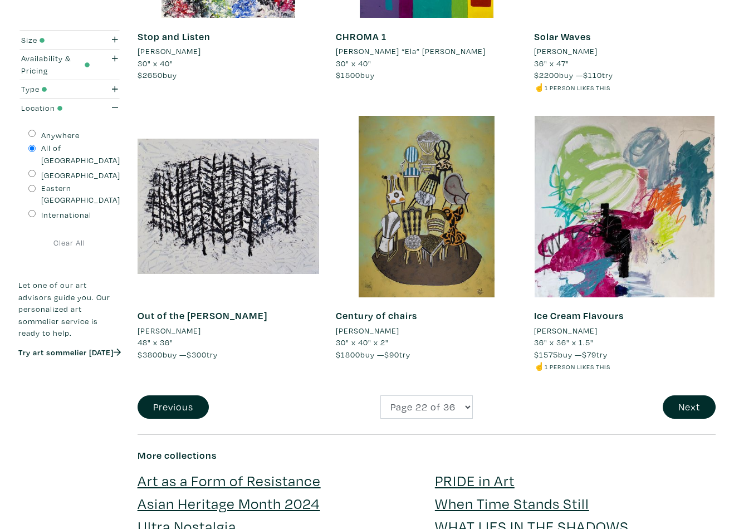
scroll to position [2107, 0]
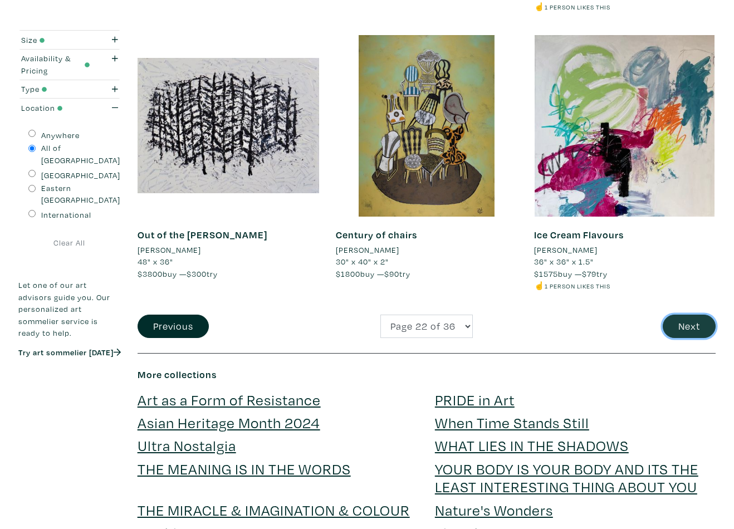
click at [694, 315] on button "Next" at bounding box center [689, 327] width 53 height 24
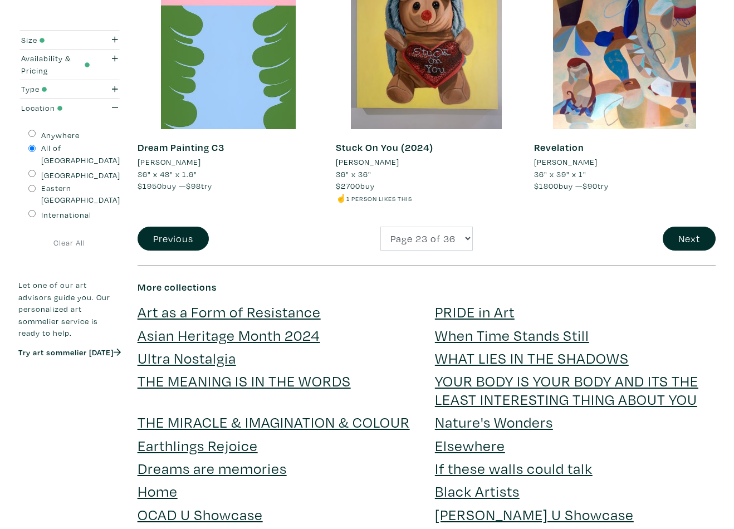
scroll to position [2269, 0]
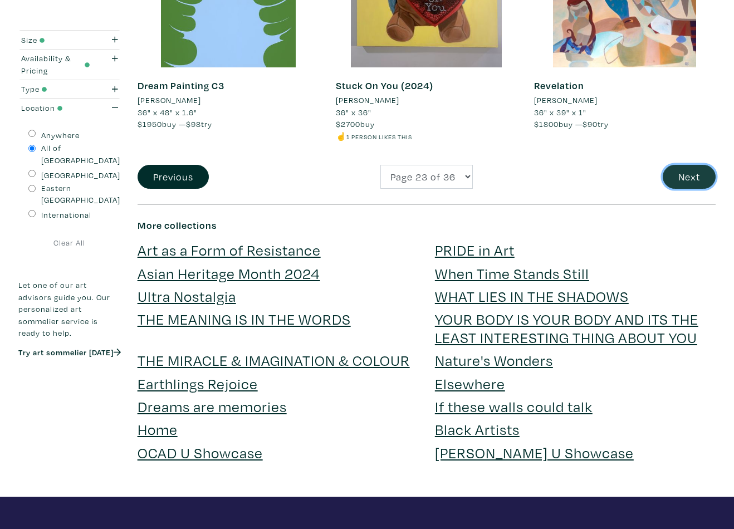
click at [674, 176] on button "Next" at bounding box center [689, 177] width 53 height 24
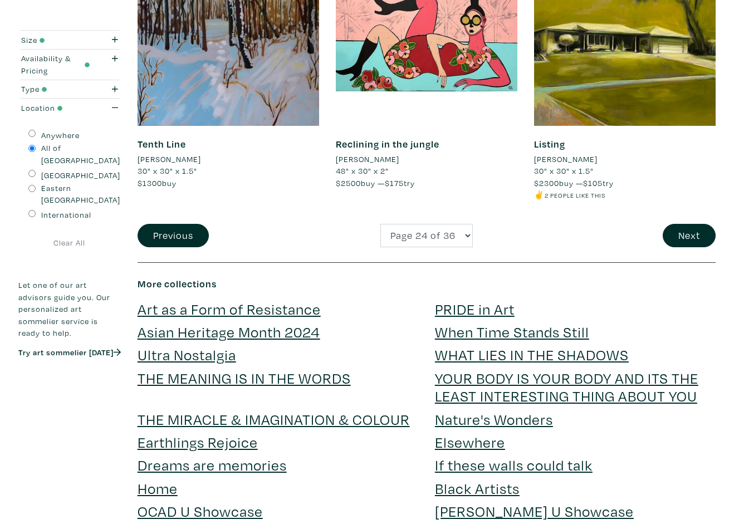
scroll to position [2199, 0]
